Goal: Task Accomplishment & Management: Use online tool/utility

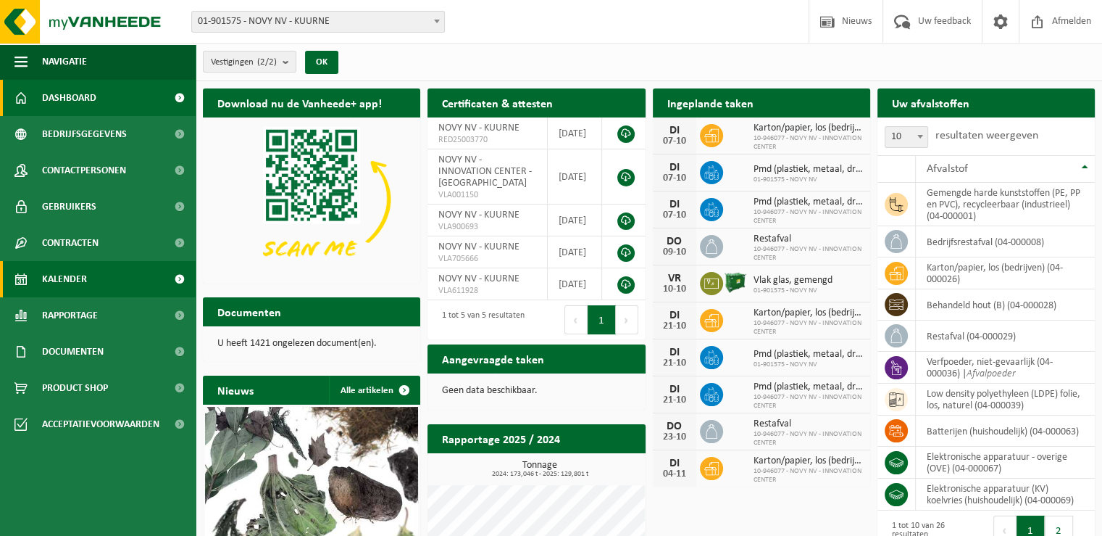
click at [86, 286] on span "Kalender" at bounding box center [64, 279] width 45 height 36
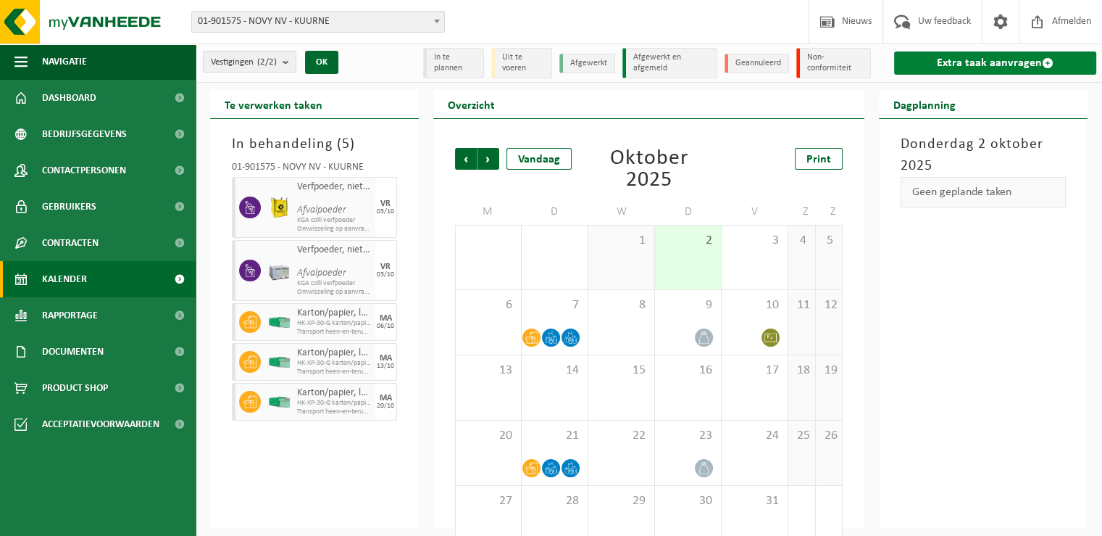
click at [926, 60] on link "Extra taak aanvragen" at bounding box center [995, 62] width 202 height 23
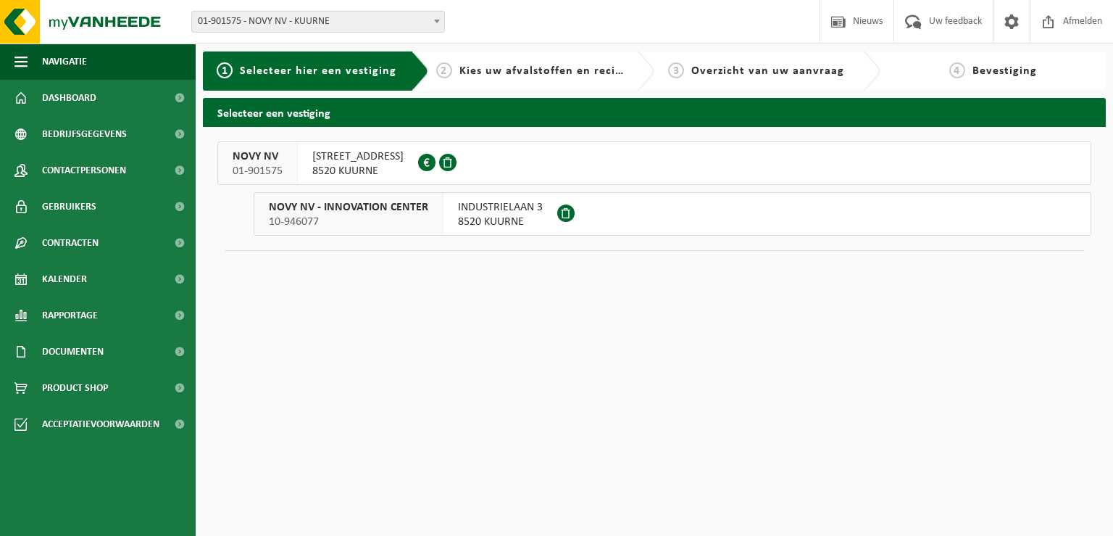
click at [343, 162] on span "NOORDLAAN 6" at bounding box center [357, 156] width 91 height 14
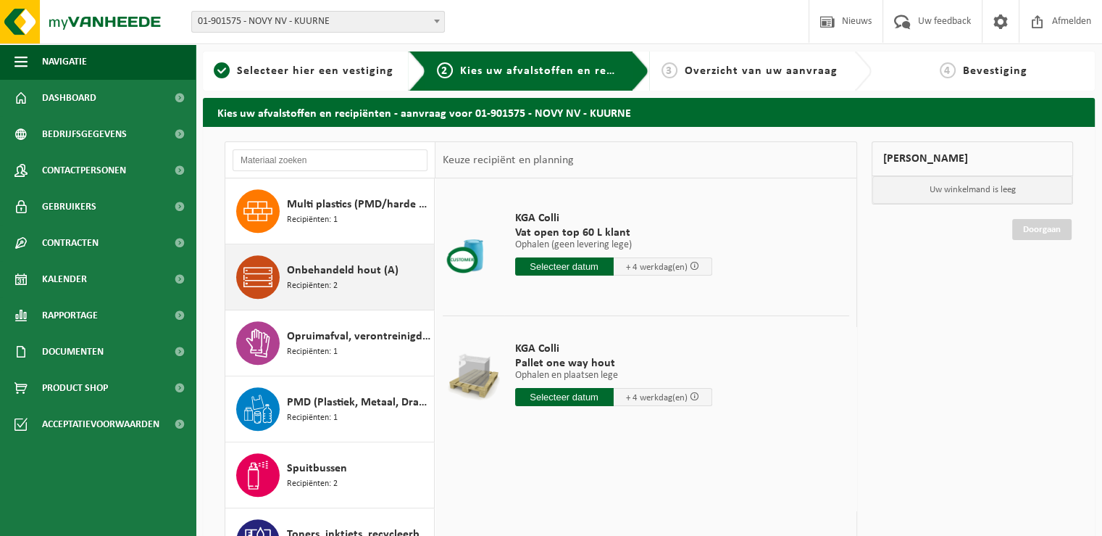
scroll to position [942, 0]
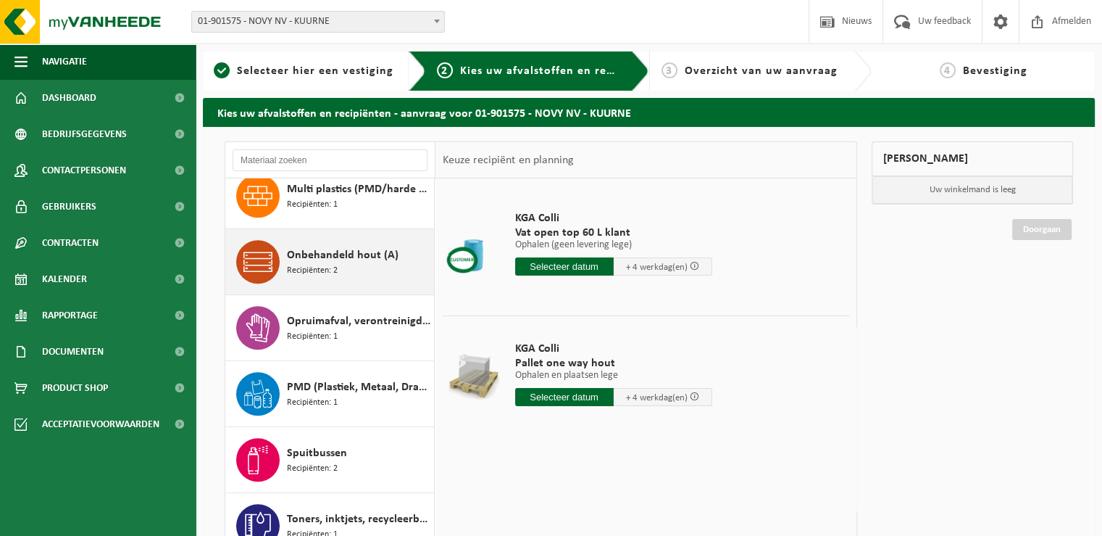
click at [362, 264] on span "Onbehandeld hout (A)" at bounding box center [343, 254] width 112 height 17
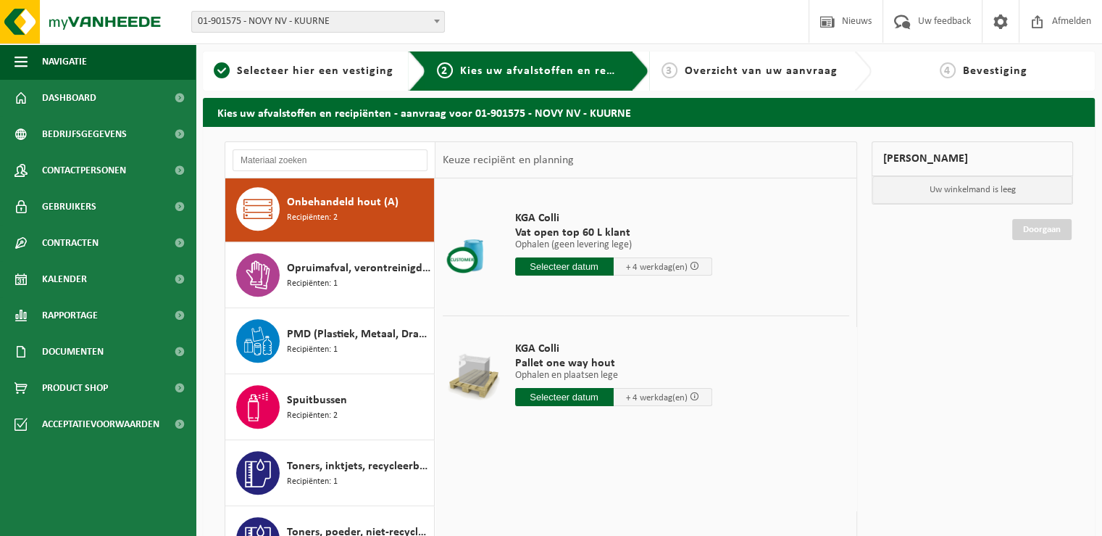
scroll to position [1002, 0]
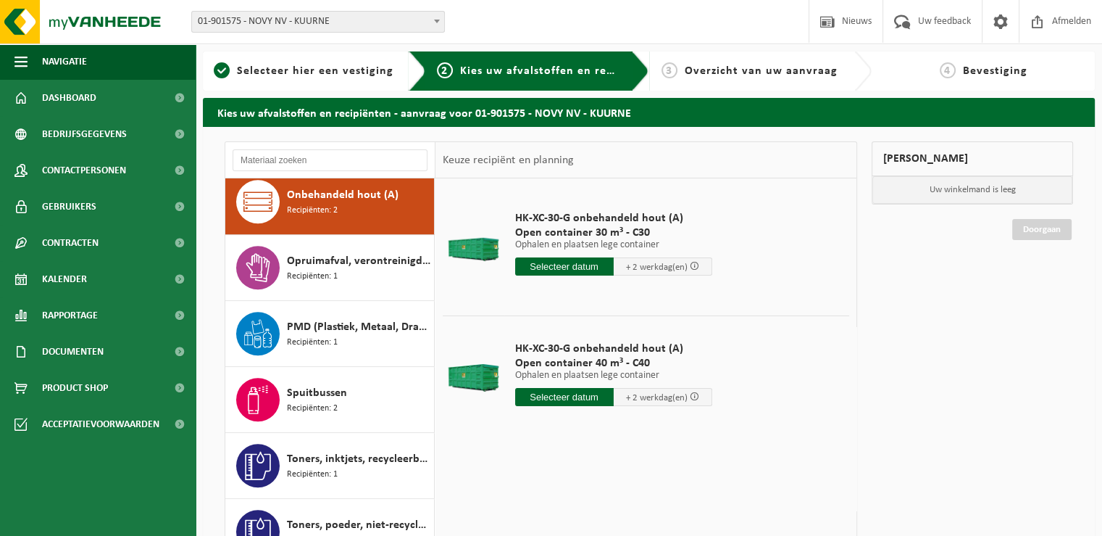
click at [566, 398] on input "text" at bounding box center [564, 397] width 99 height 18
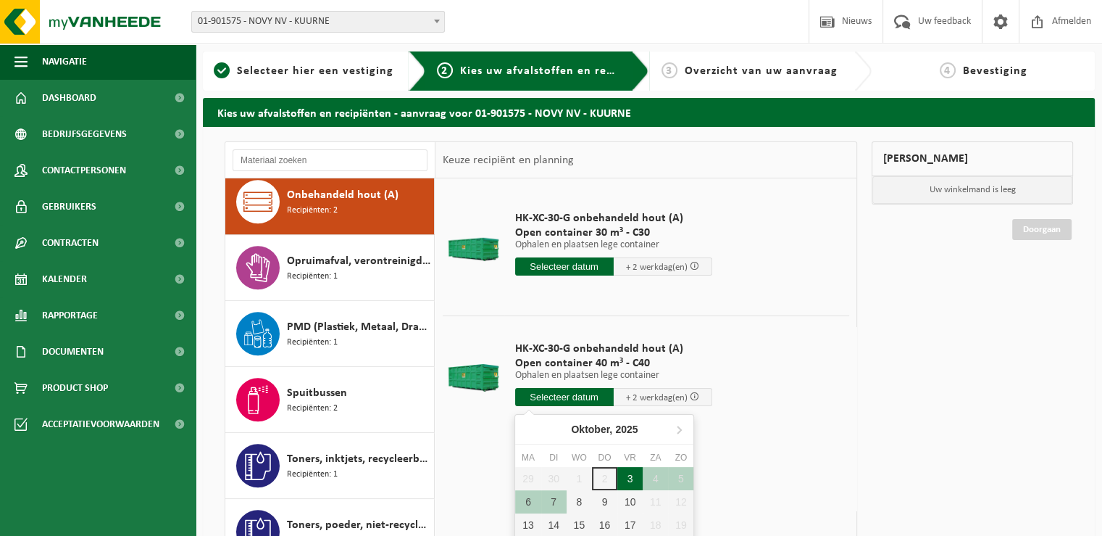
click at [632, 476] on div "3" at bounding box center [629, 478] width 25 height 23
type input "Van 2025-10-03"
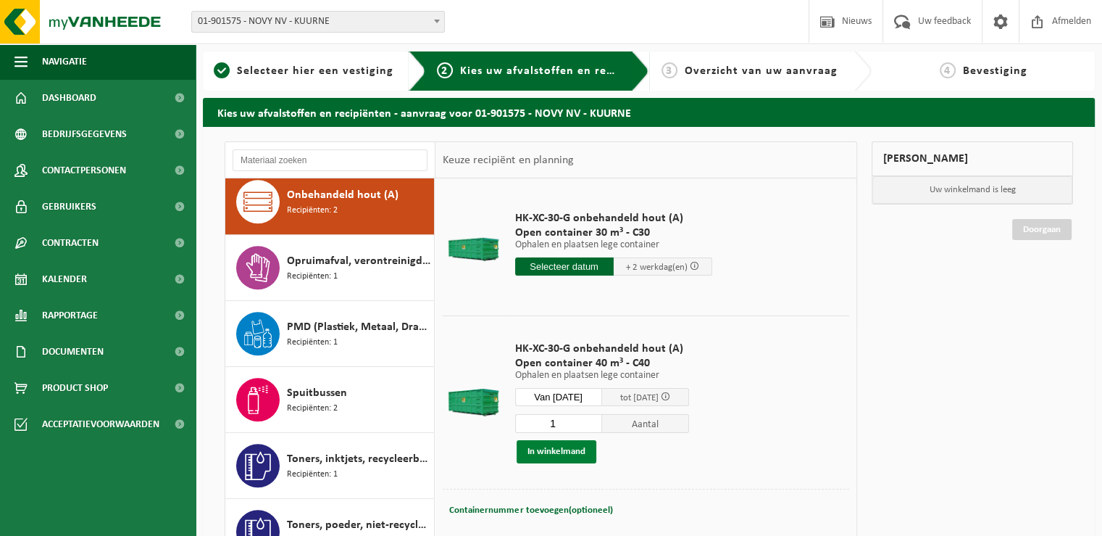
click at [557, 449] on button "In winkelmand" at bounding box center [557, 451] width 80 height 23
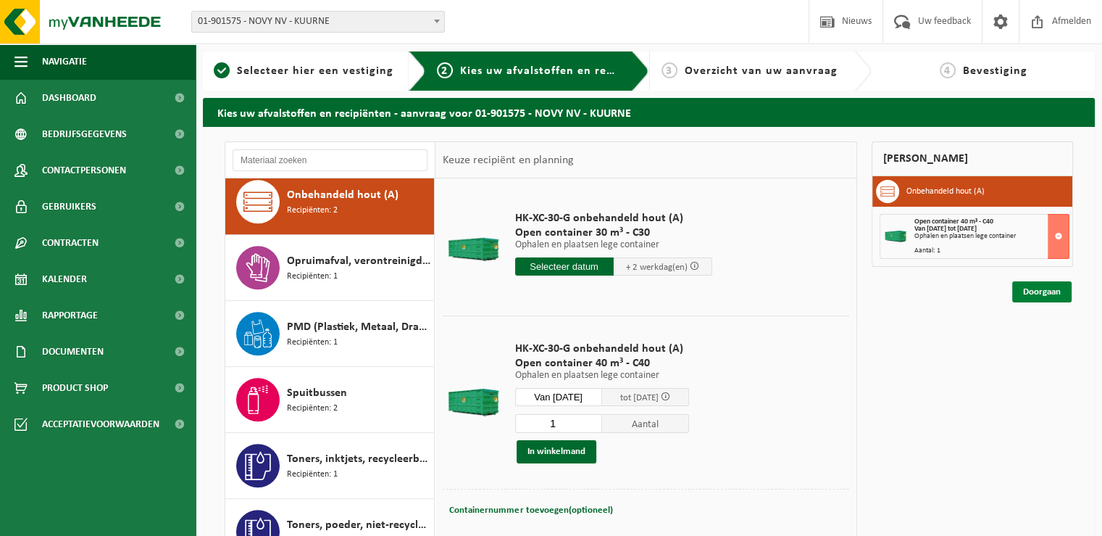
click at [1041, 295] on link "Doorgaan" at bounding box center [1041, 291] width 59 height 21
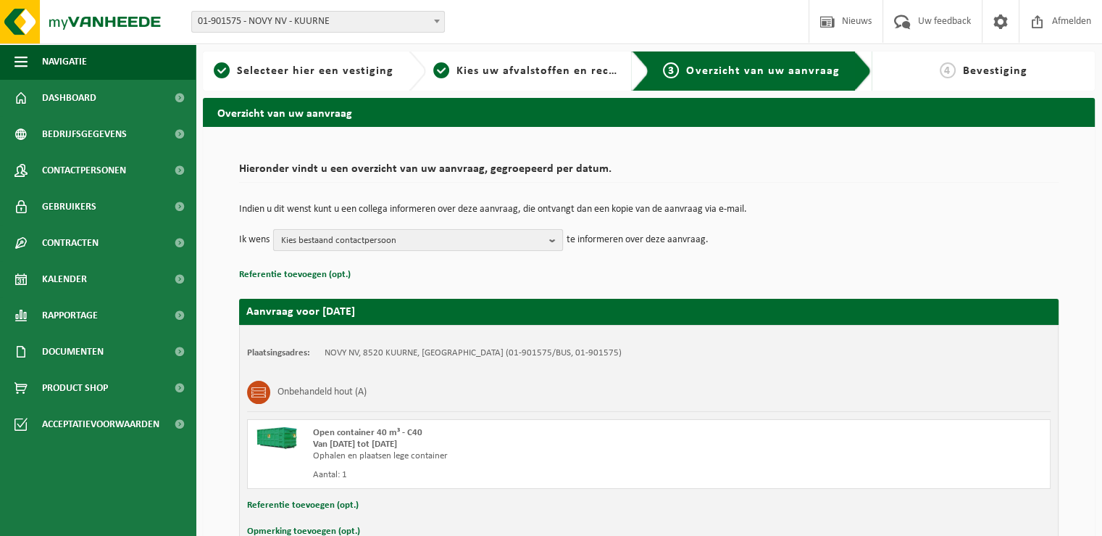
click at [467, 236] on span "Kies bestaand contactpersoon" at bounding box center [412, 241] width 262 height 22
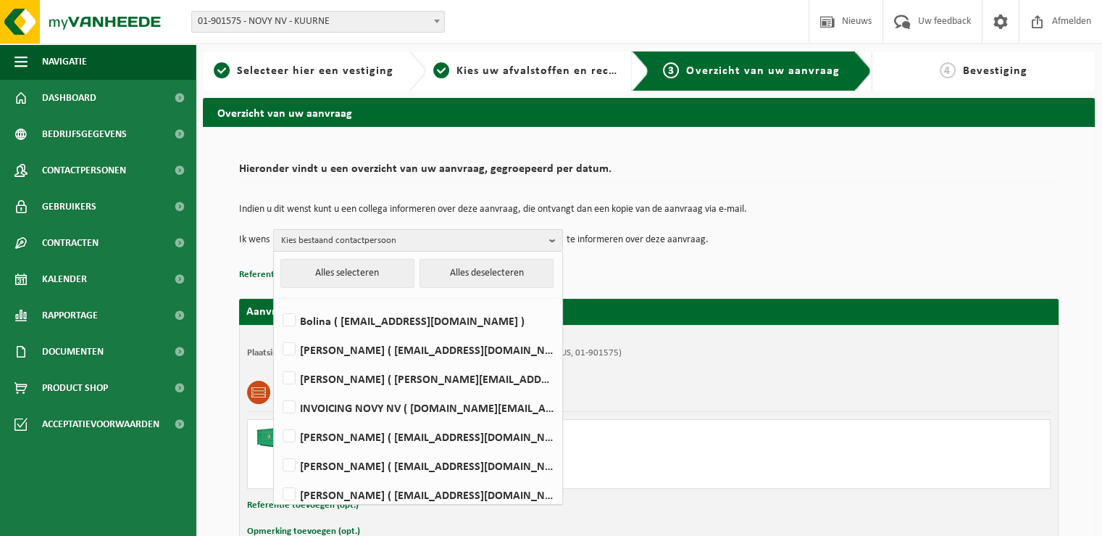
click at [319, 389] on li "INVOICING NOVY NV ( [DOMAIN_NAME][EMAIL_ADDRESS][DOMAIN_NAME] )" at bounding box center [418, 403] width 281 height 29
click at [288, 380] on label "David Lampaert ( david.lampaert@novy.com )" at bounding box center [417, 378] width 275 height 22
click at [278, 360] on input "David Lampaert ( david.lampaert@novy.com )" at bounding box center [277, 359] width 1 height 1
checkbox input "true"
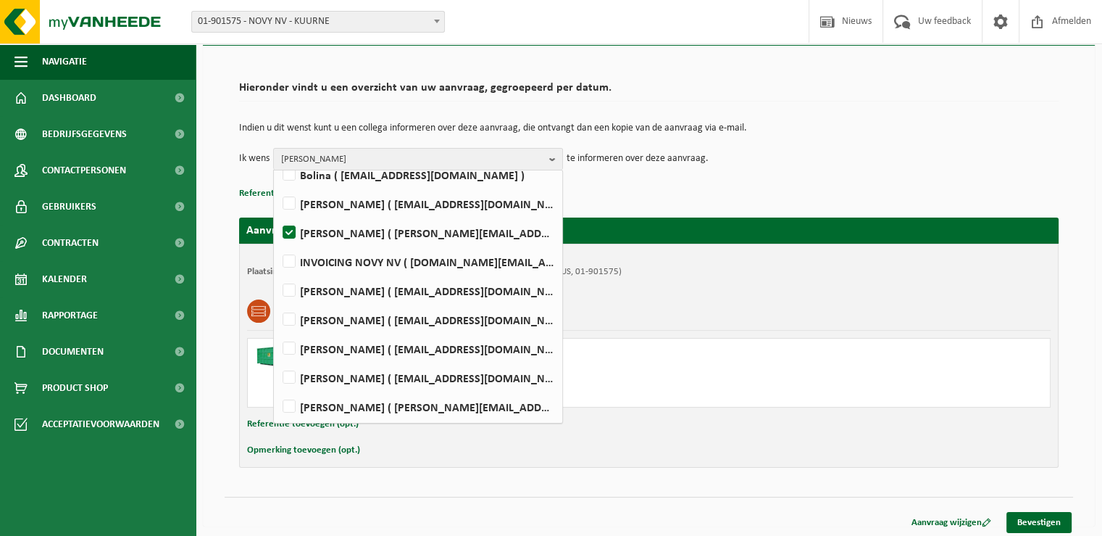
scroll to position [85, 0]
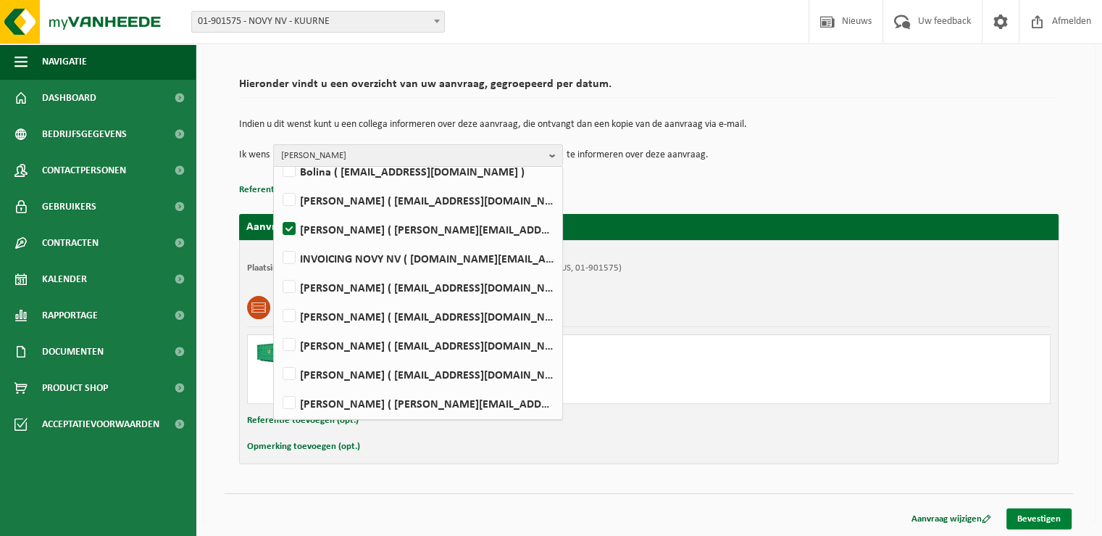
click at [1066, 515] on link "Bevestigen" at bounding box center [1039, 518] width 65 height 21
